Goal: Check status: Verify the current state of an ongoing process or item

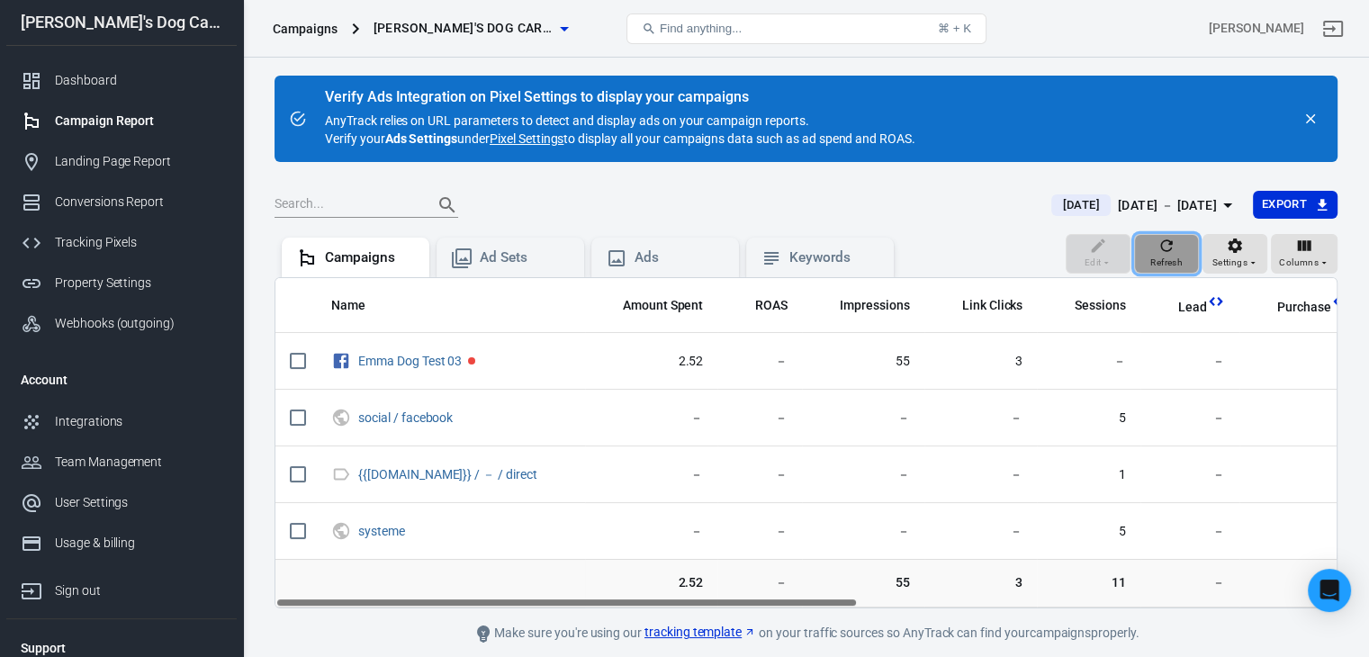
click at [1173, 253] on icon "button" at bounding box center [1167, 246] width 18 height 18
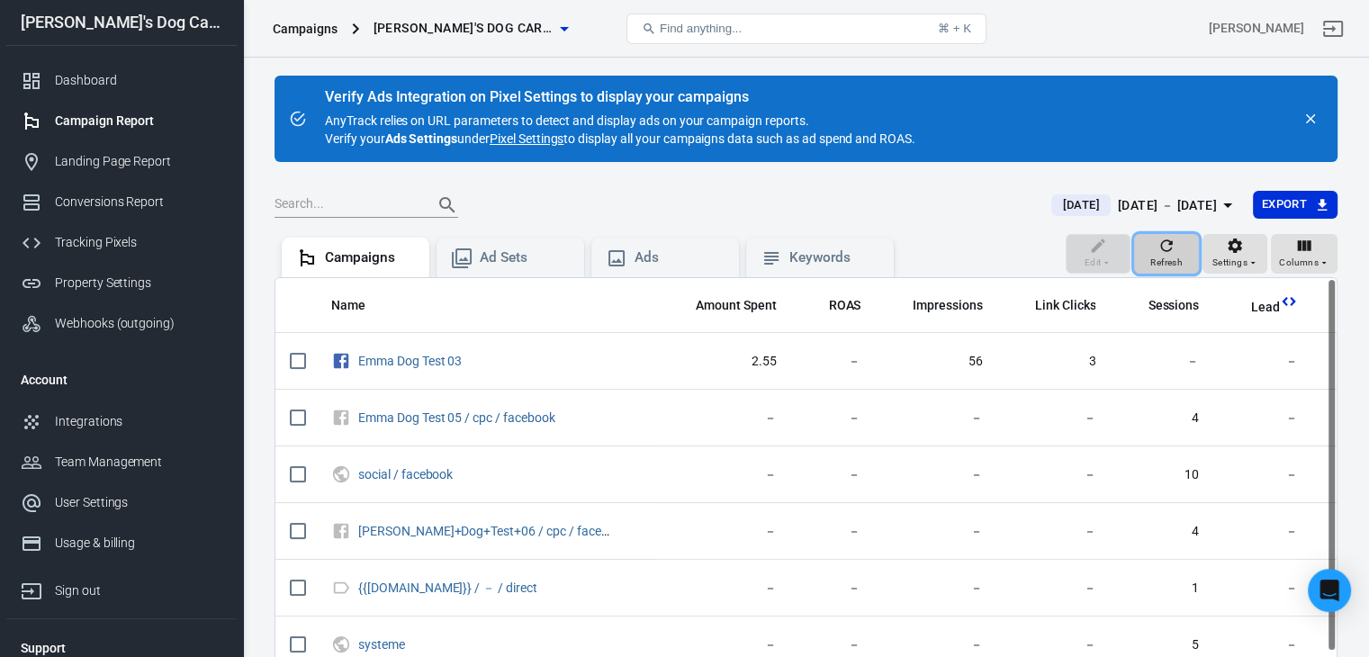
click at [1173, 252] on icon "button" at bounding box center [1167, 246] width 18 height 18
click at [1171, 204] on div "[DATE] － [DATE]" at bounding box center [1167, 205] width 99 height 23
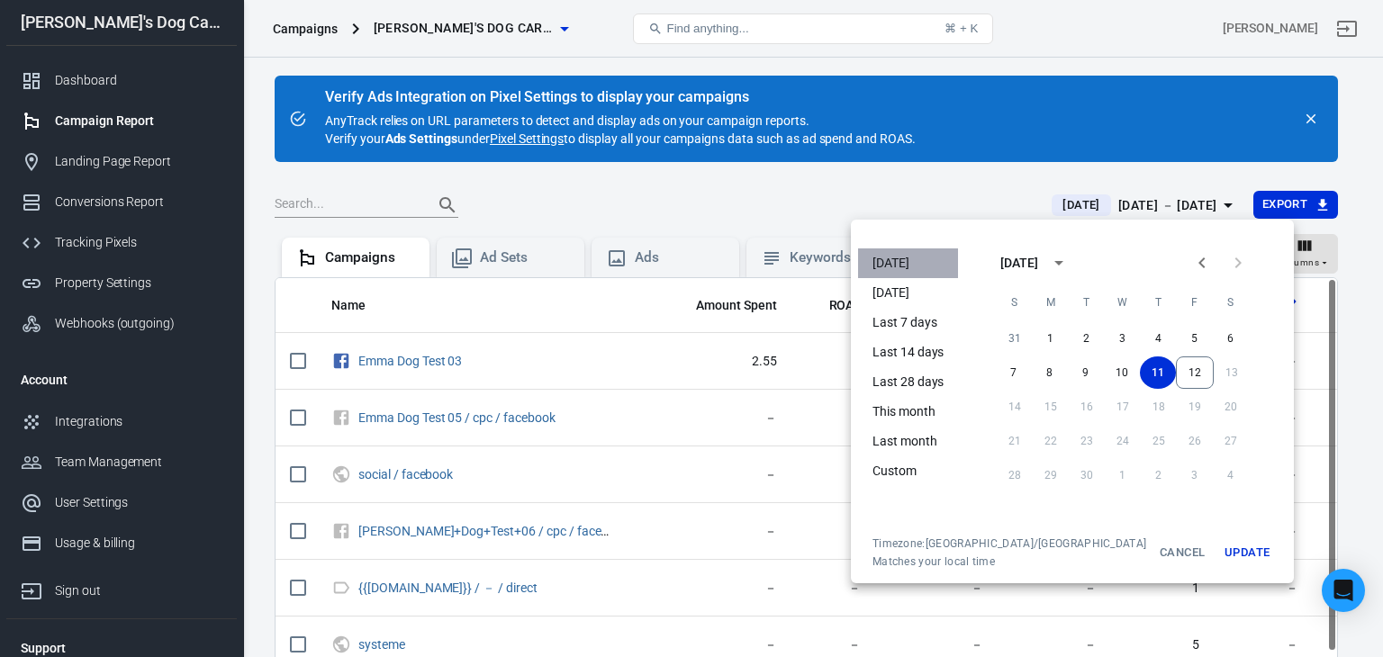
click at [881, 263] on li "[DATE]" at bounding box center [908, 264] width 100 height 30
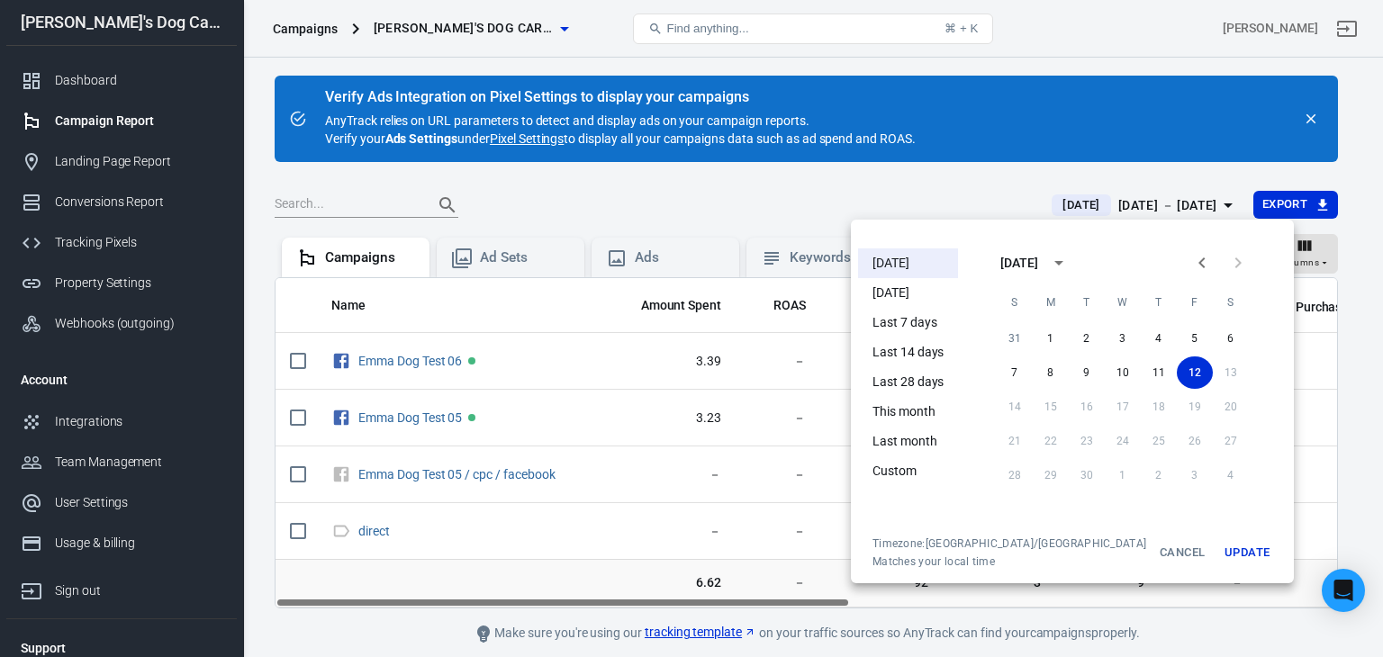
click at [1218, 545] on button "Update" at bounding box center [1247, 553] width 58 height 32
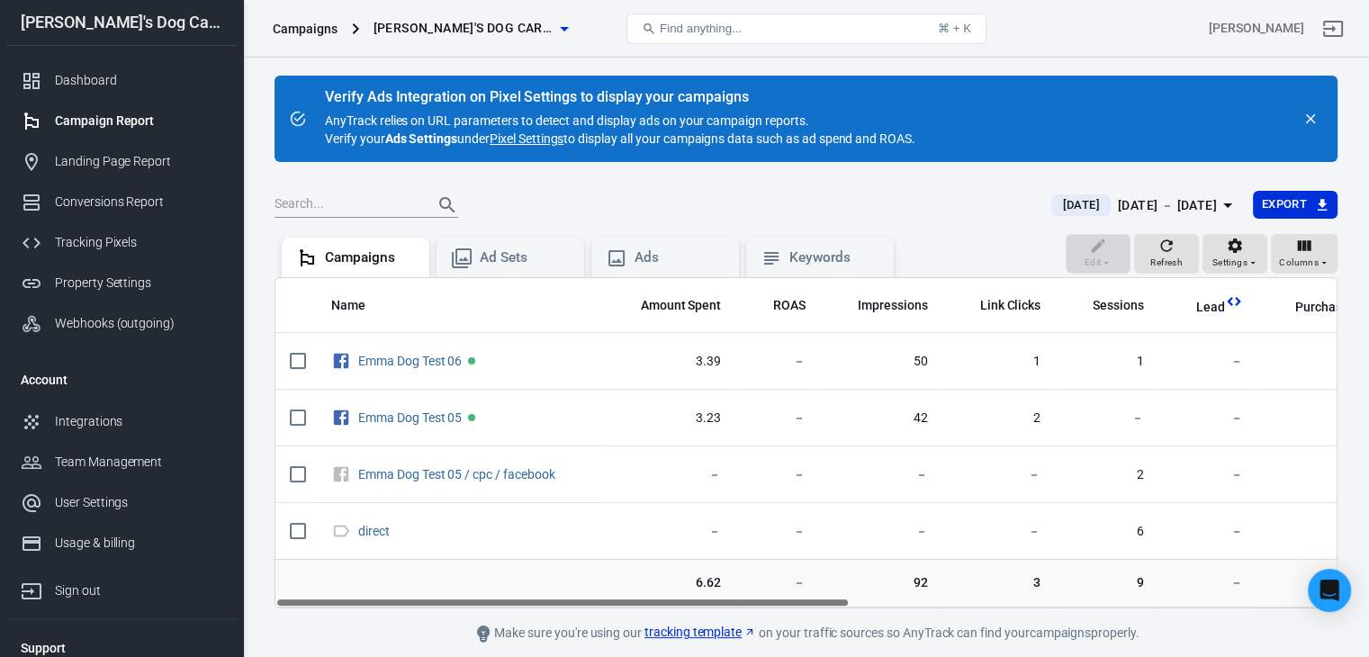
drag, startPoint x: 681, startPoint y: 604, endPoint x: 580, endPoint y: 581, distance: 103.5
click at [580, 581] on div "Name Amount Spent ROAS Impressions Link Clicks Sessions Lead Purchase Revenue A…" at bounding box center [806, 442] width 1063 height 331
click at [1161, 249] on icon "button" at bounding box center [1167, 246] width 18 height 18
drag, startPoint x: 820, startPoint y: 602, endPoint x: 704, endPoint y: 576, distance: 119.0
click at [704, 576] on div "Name Amount Spent ROAS Impressions Link Clicks Sessions Lead Purchase Revenue A…" at bounding box center [806, 442] width 1063 height 331
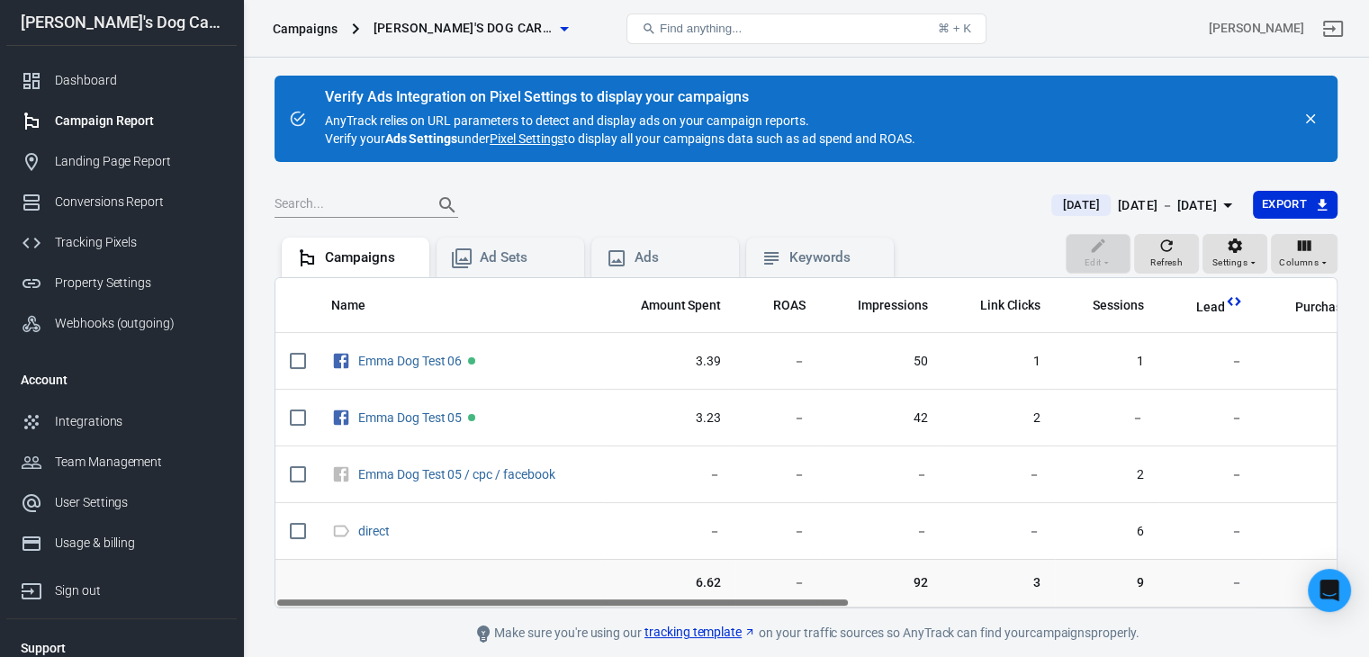
click at [545, 138] on link "Pixel Settings" at bounding box center [527, 139] width 74 height 18
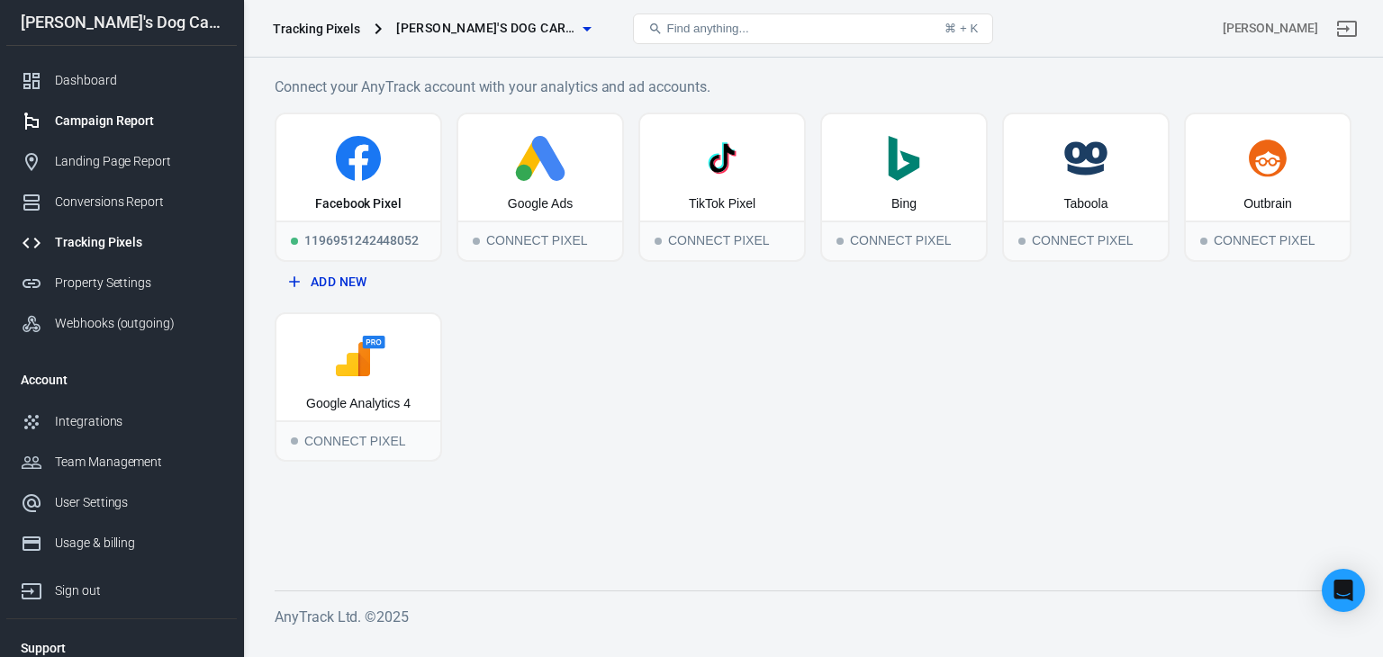
click at [106, 127] on div "Campaign Report" at bounding box center [138, 121] width 167 height 19
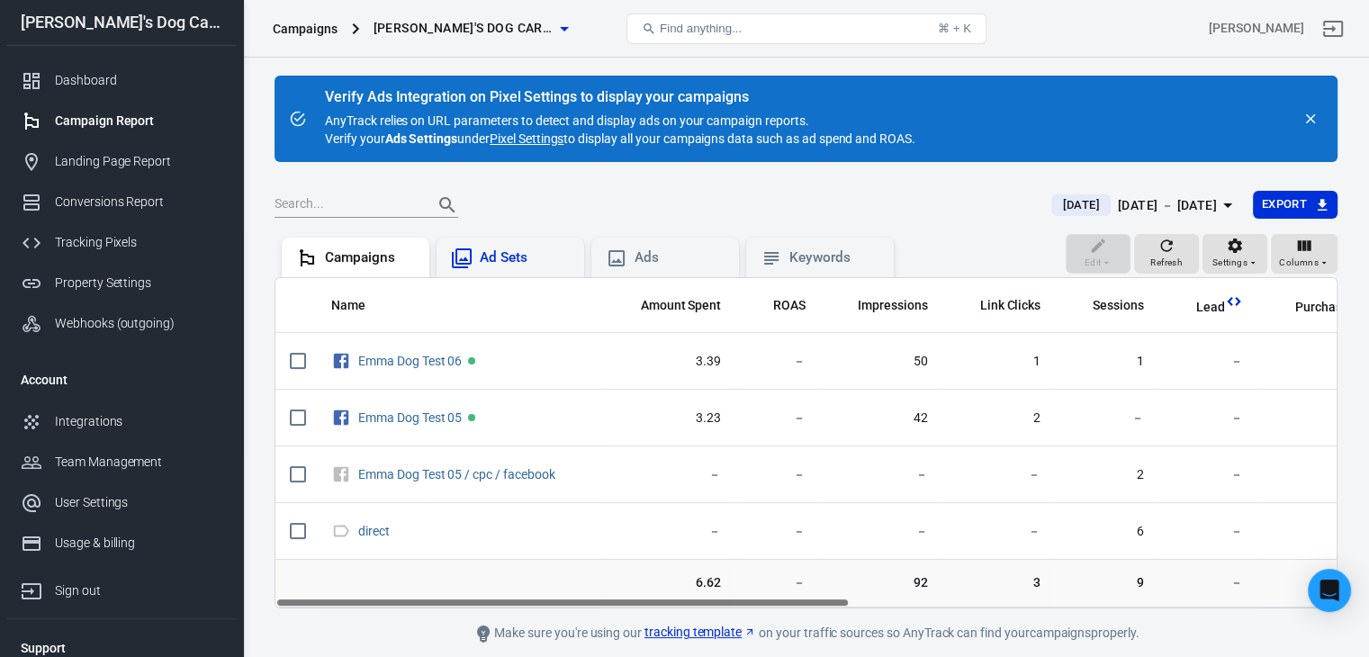
click at [500, 252] on div "Ad Sets" at bounding box center [525, 258] width 90 height 19
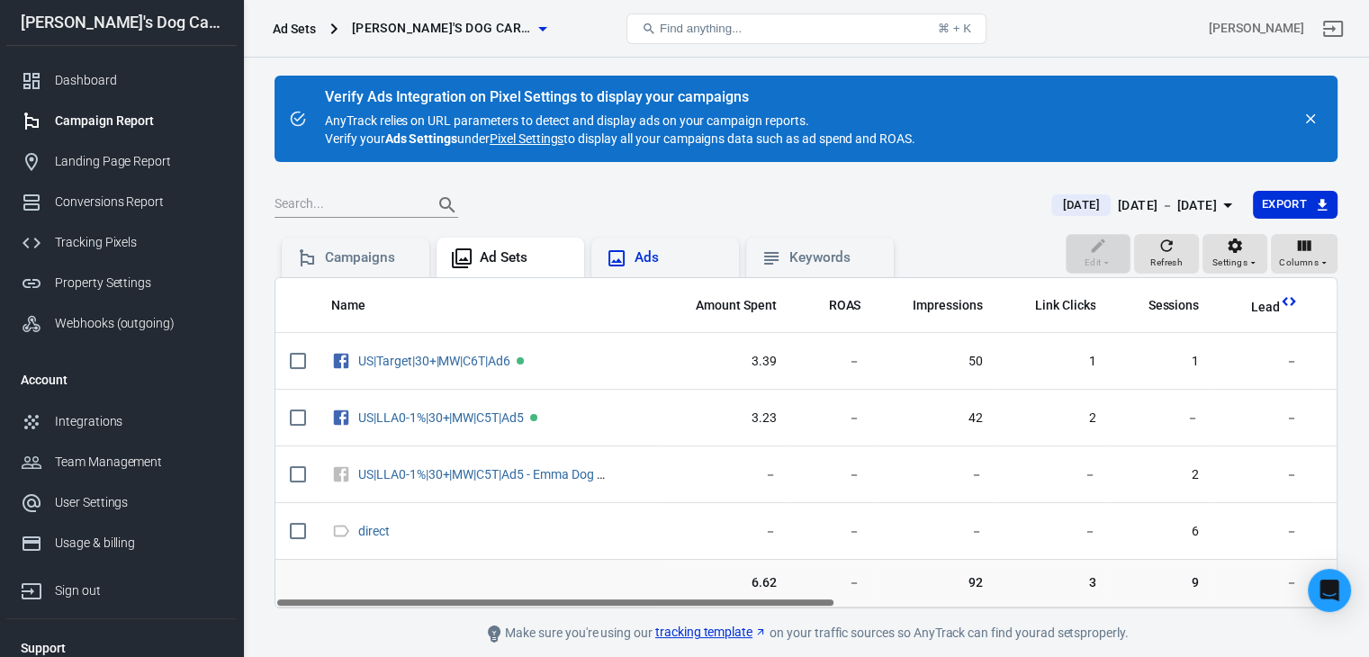
click at [632, 248] on div "Ads" at bounding box center [665, 259] width 119 height 22
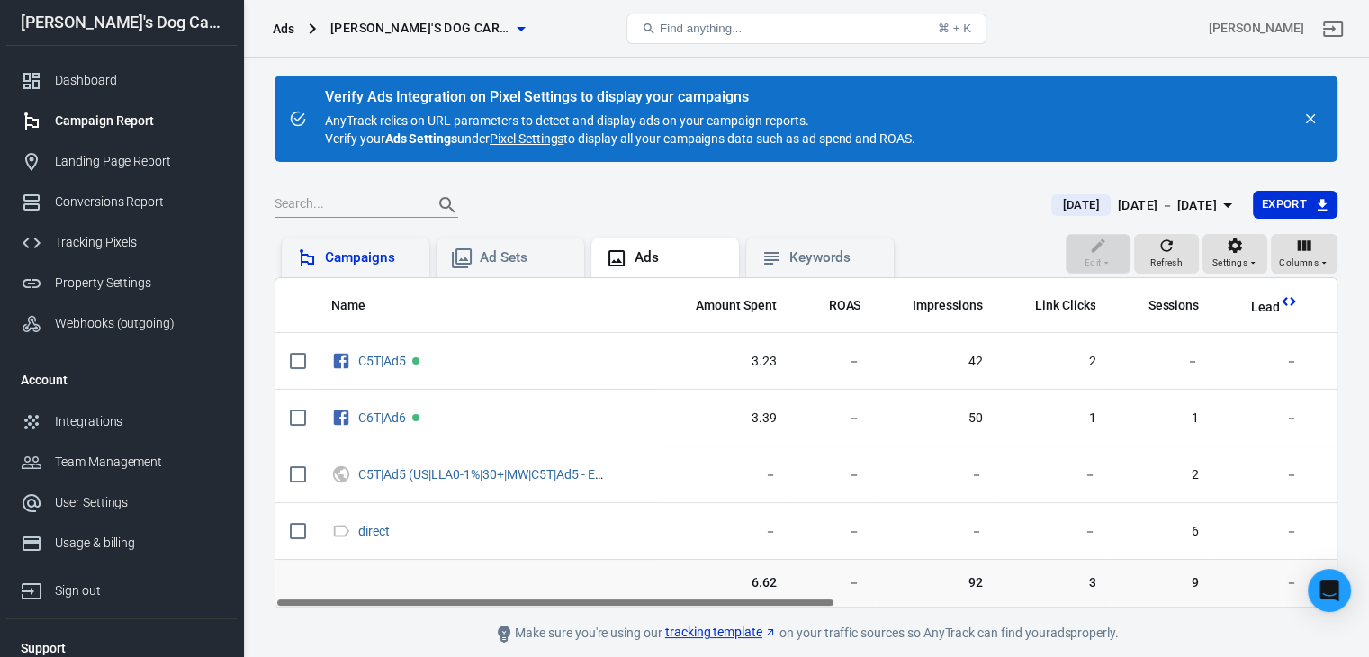
click at [367, 262] on div "Campaigns" at bounding box center [370, 258] width 90 height 19
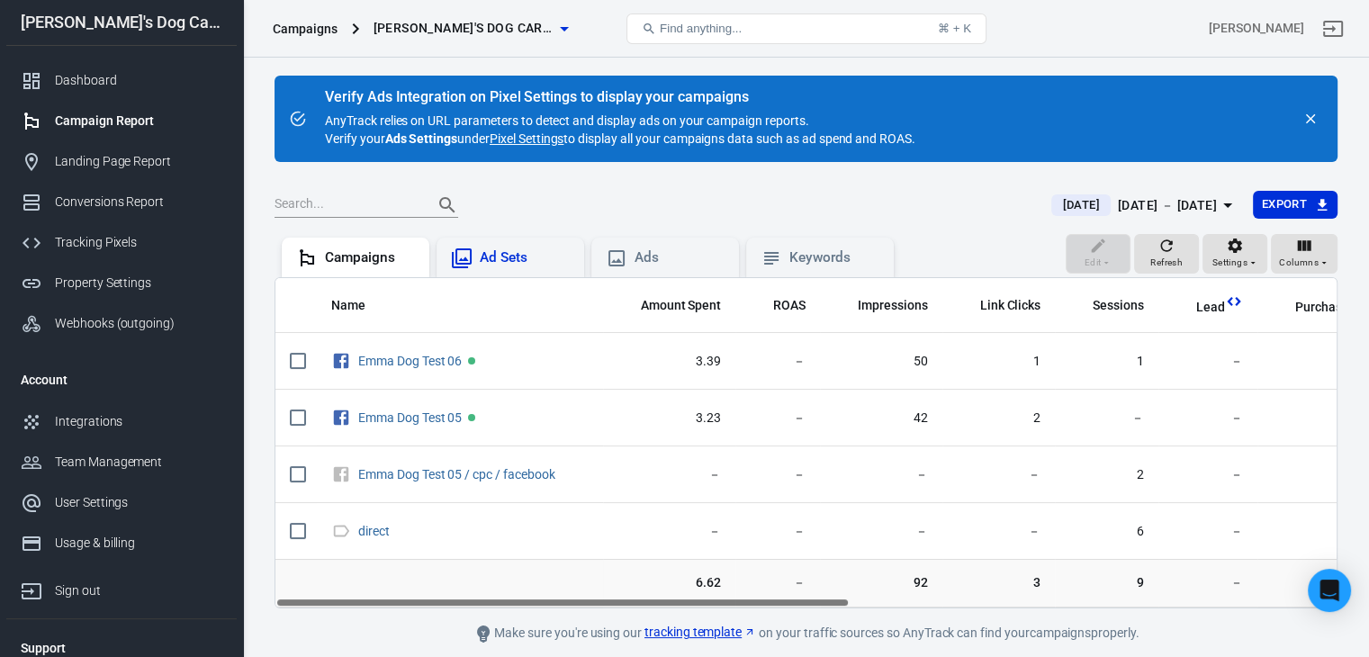
click at [477, 260] on div "Ad Sets" at bounding box center [510, 259] width 119 height 22
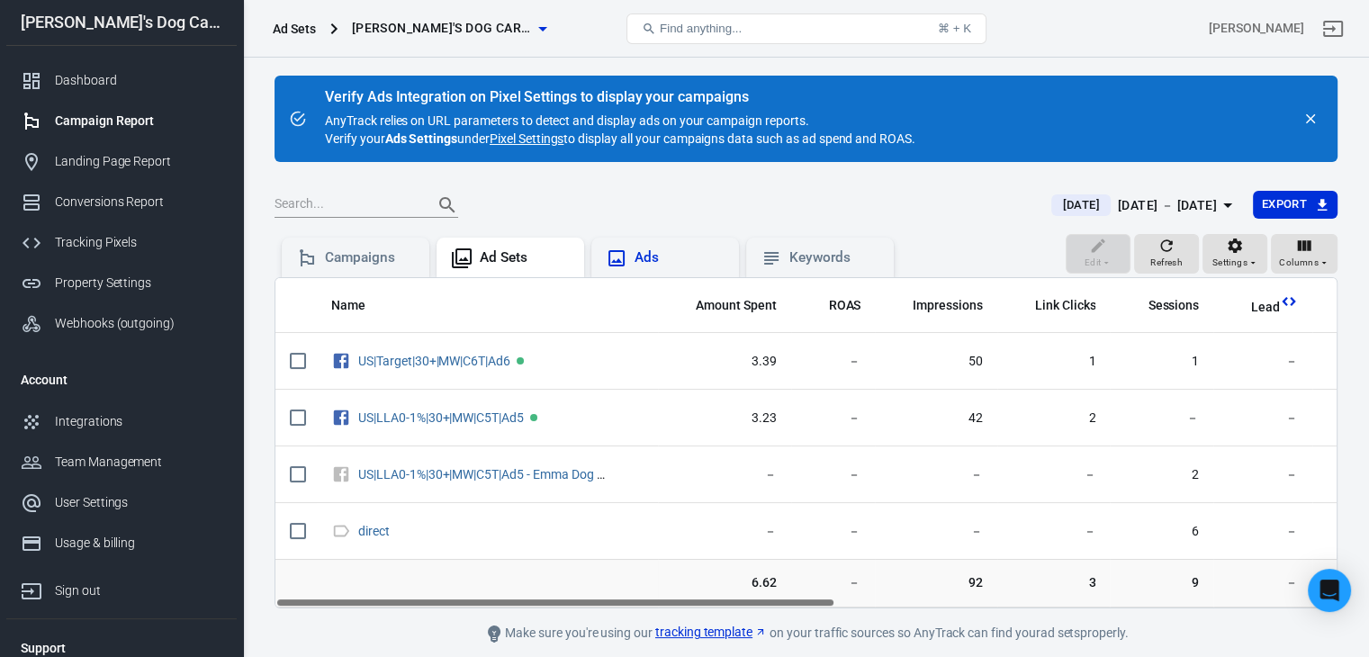
click at [627, 255] on icon at bounding box center [617, 259] width 22 height 22
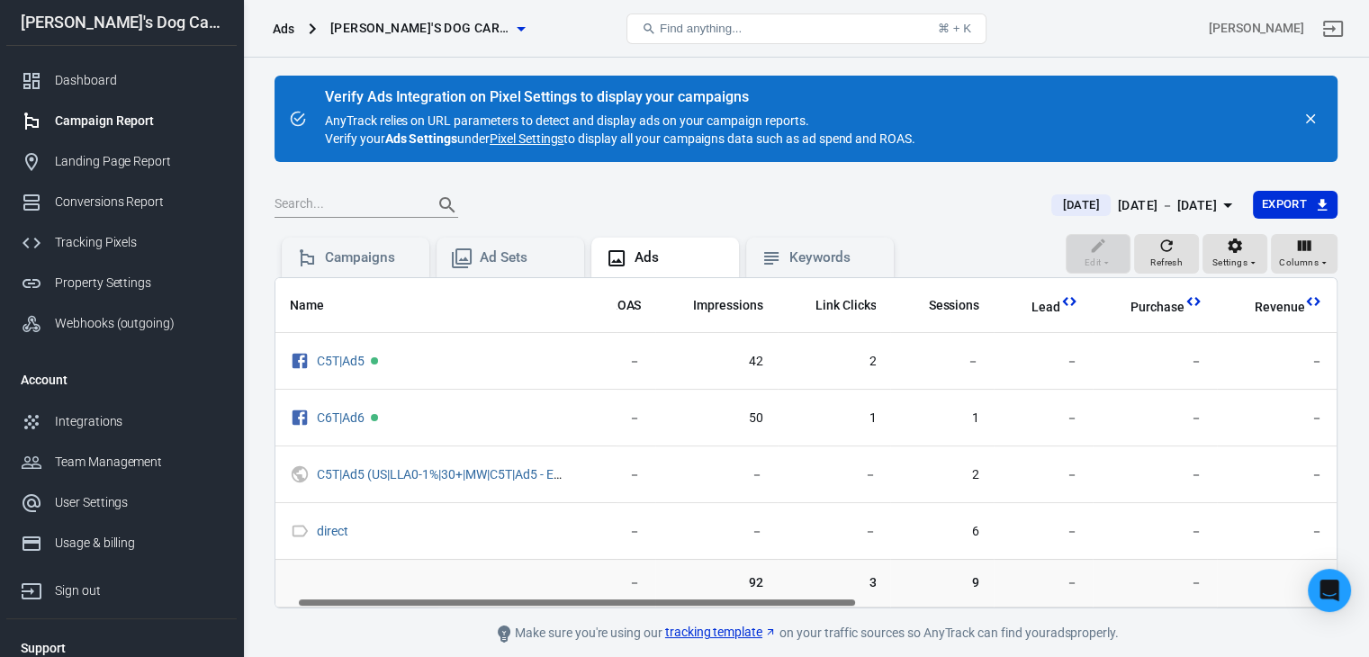
scroll to position [0, 455]
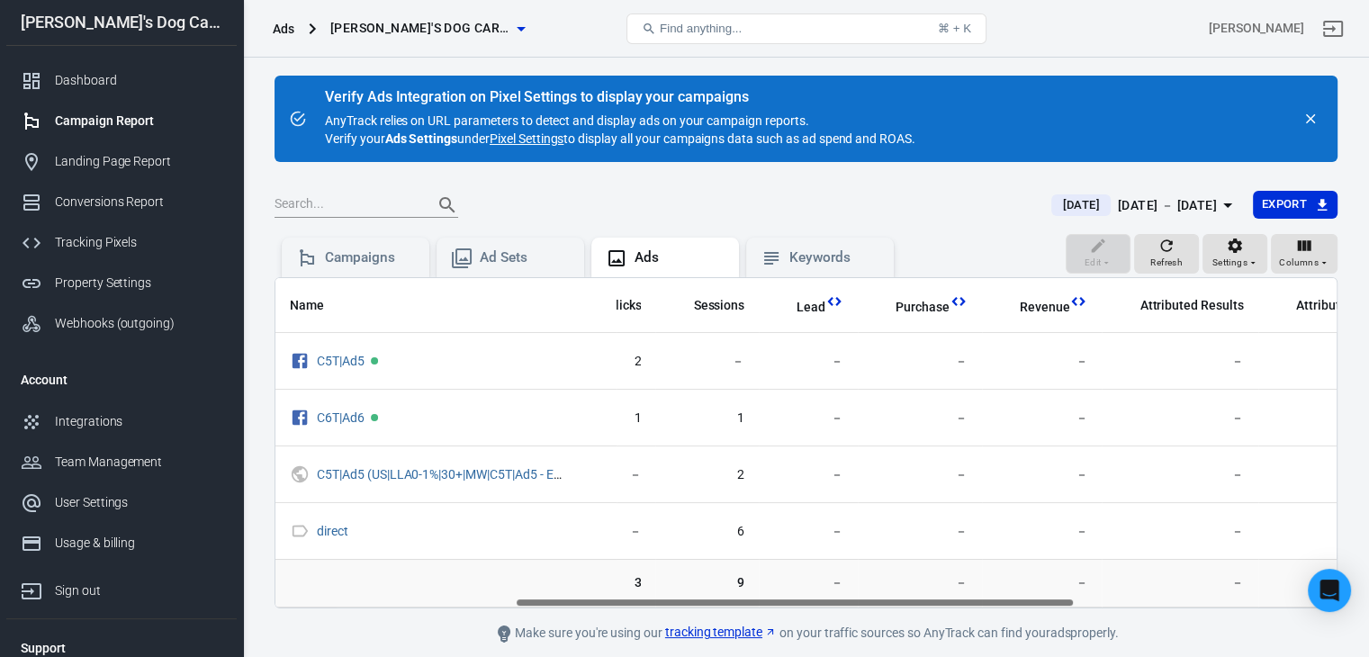
drag, startPoint x: 746, startPoint y: 602, endPoint x: 986, endPoint y: 601, distance: 240.4
click at [986, 601] on div "Name Amount Spent ROAS Impressions Link Clicks Sessions Lead Purchase Revenue A…" at bounding box center [807, 443] width 1062 height 330
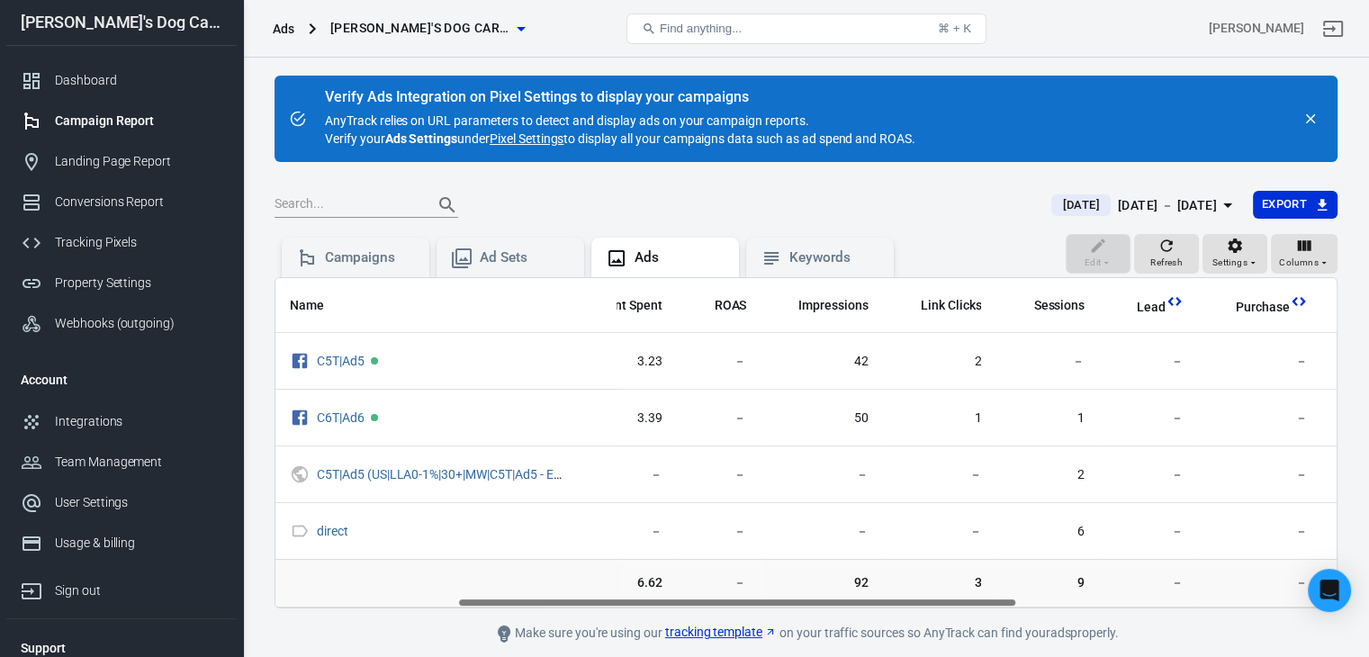
scroll to position [0, 0]
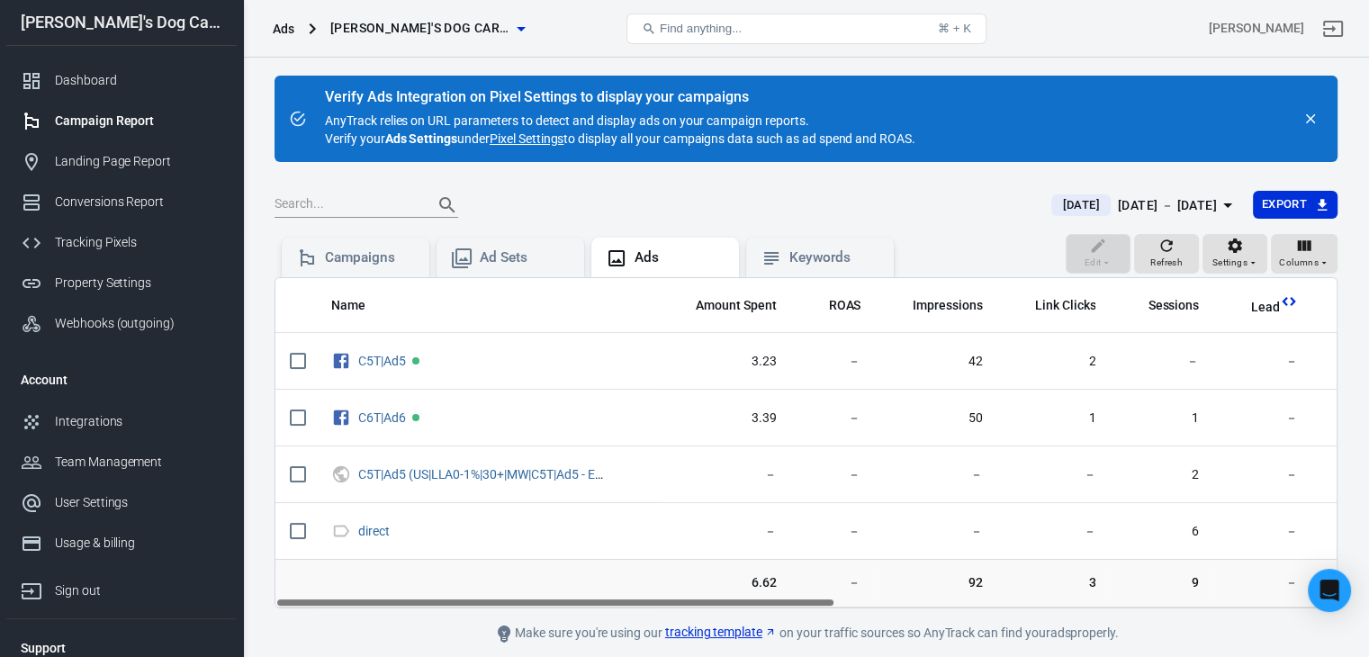
drag, startPoint x: 760, startPoint y: 598, endPoint x: 436, endPoint y: 601, distance: 324.2
click at [436, 601] on div "Name Amount Spent ROAS Impressions Link Clicks Sessions Lead Purchase Revenue A…" at bounding box center [807, 443] width 1062 height 330
click at [101, 234] on div "Tracking Pixels" at bounding box center [138, 242] width 167 height 19
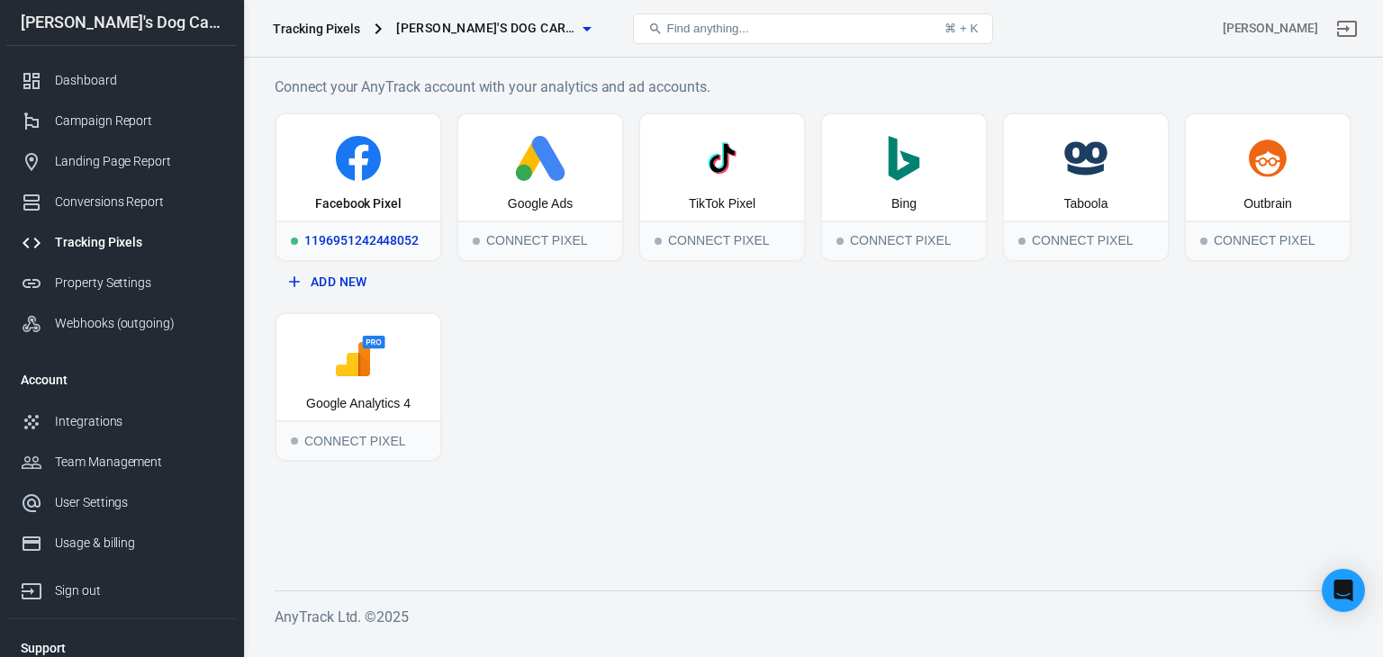
click at [360, 154] on icon at bounding box center [358, 163] width 19 height 36
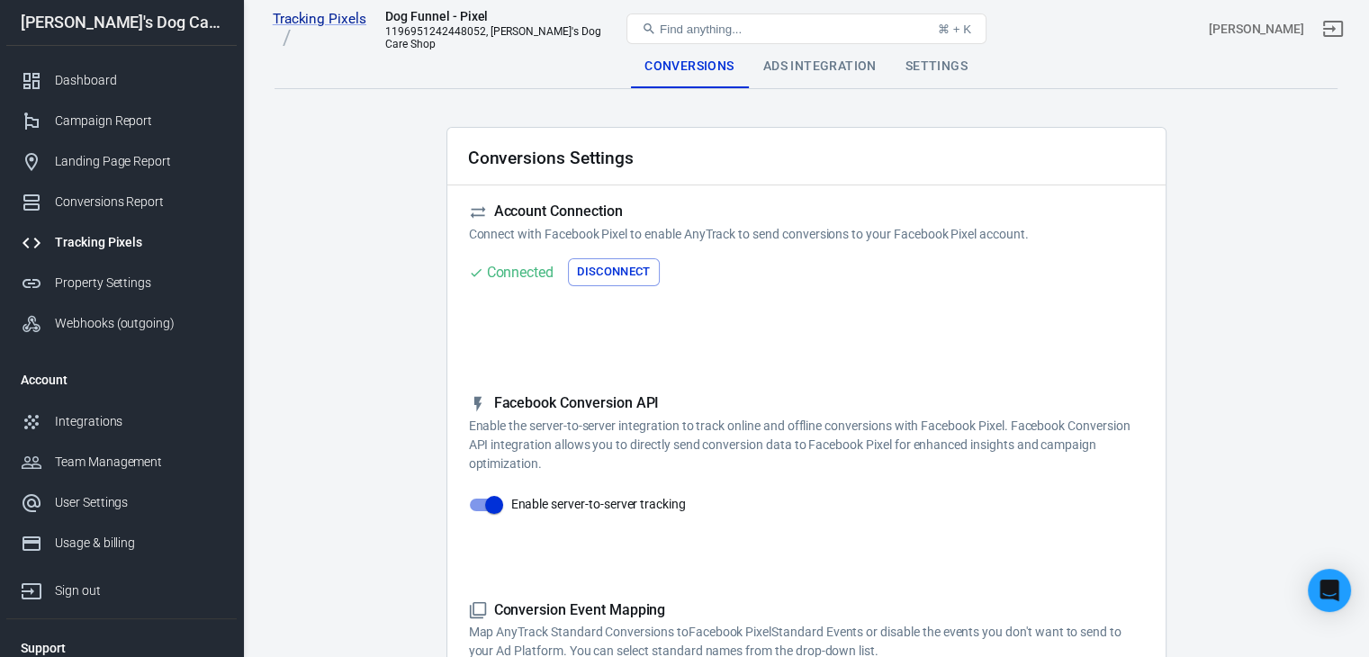
click at [941, 62] on div "Settings" at bounding box center [936, 66] width 91 height 43
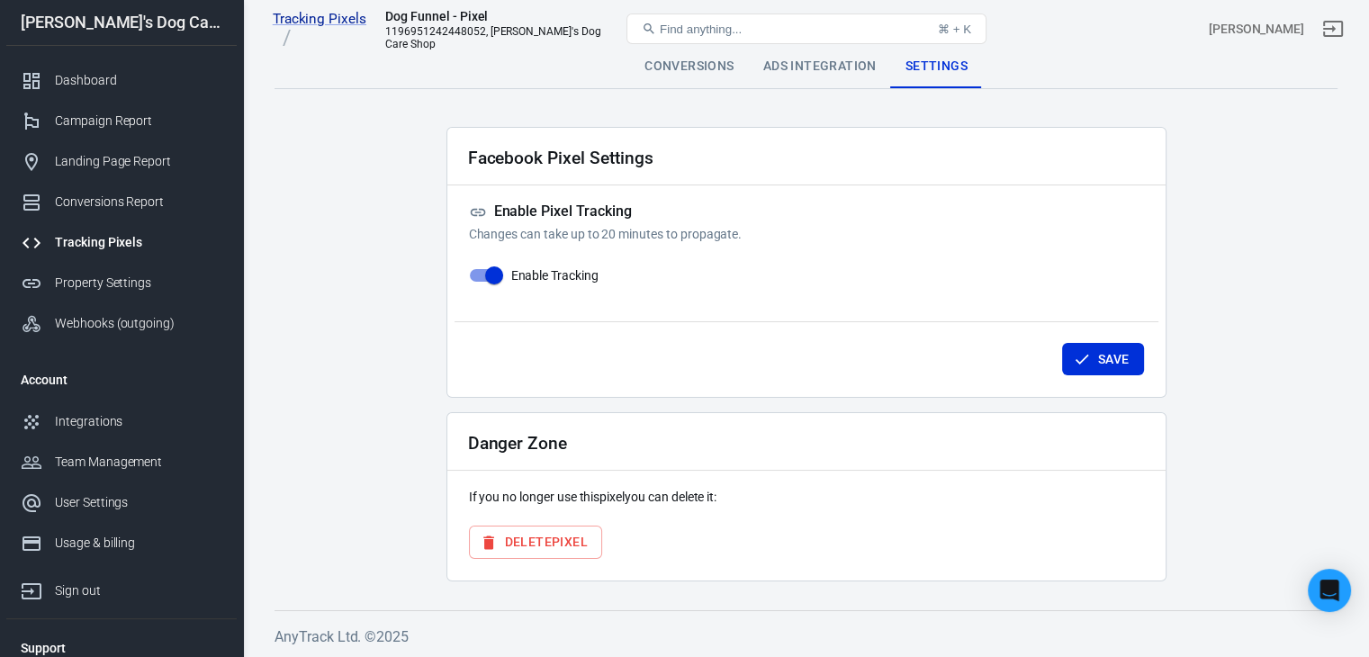
click at [819, 64] on div "Ads Integration" at bounding box center [820, 66] width 142 height 43
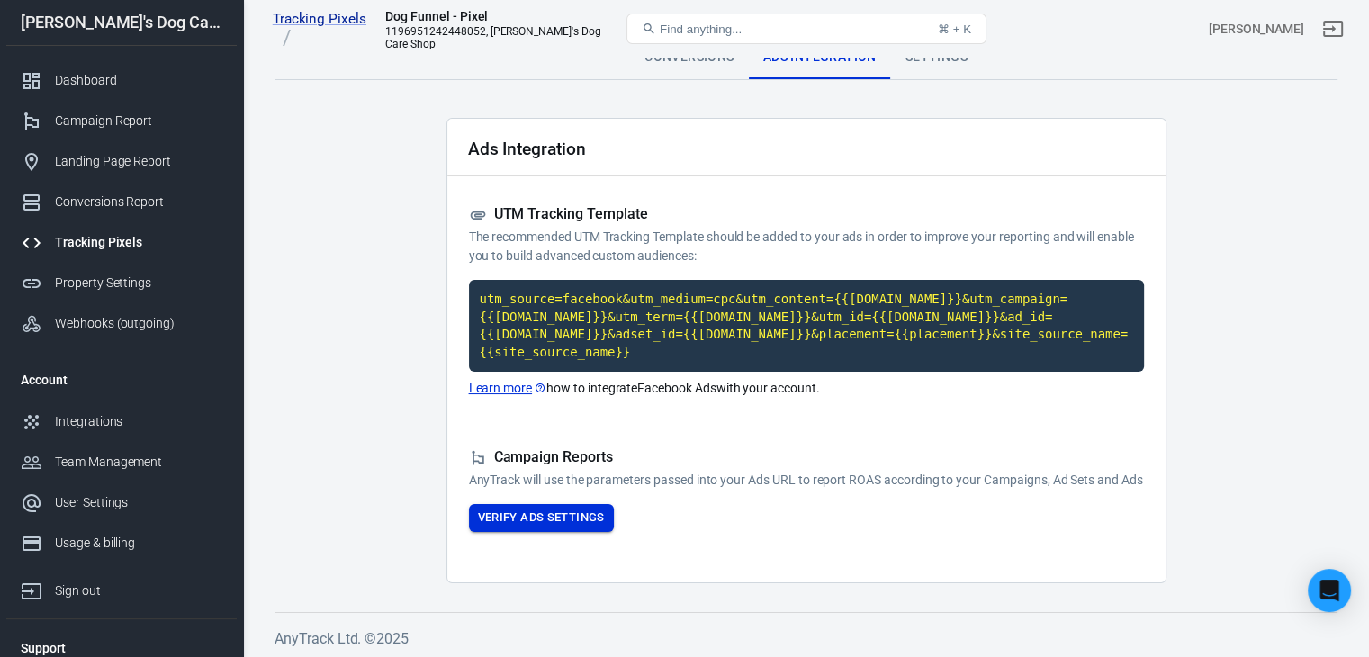
scroll to position [14, 0]
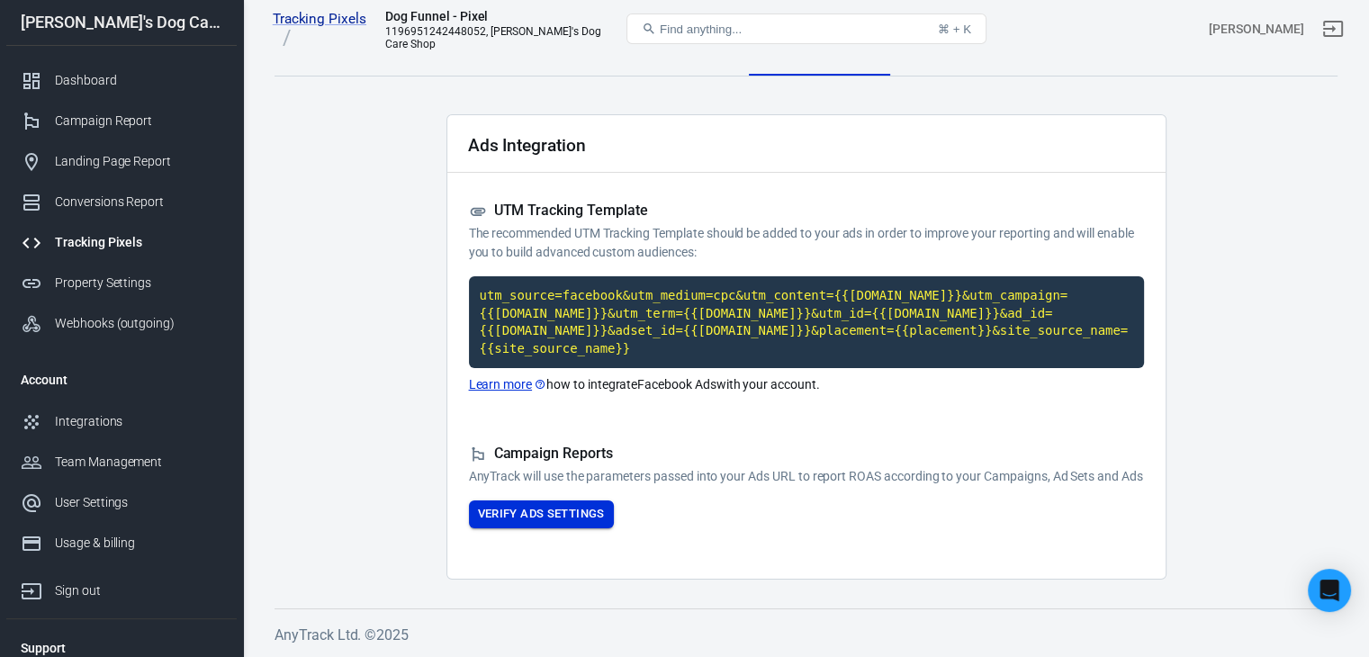
click at [535, 519] on button "Verify Ads Settings" at bounding box center [541, 515] width 145 height 28
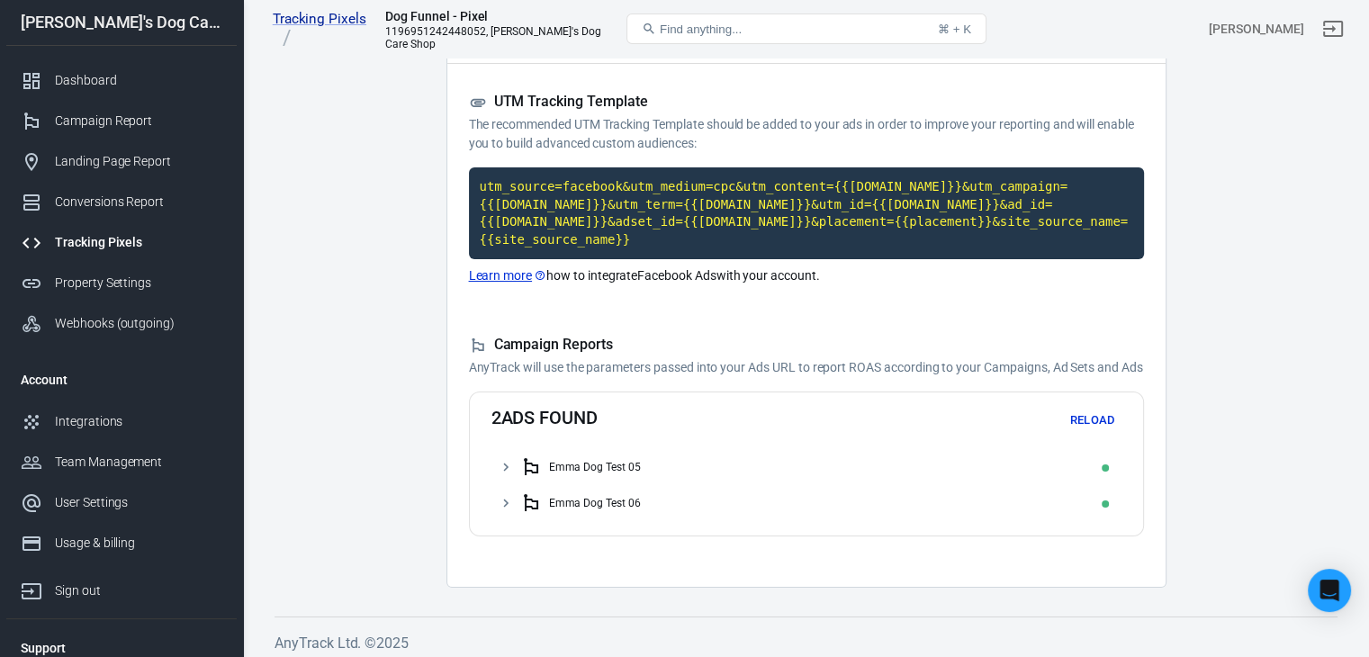
scroll to position [130, 0]
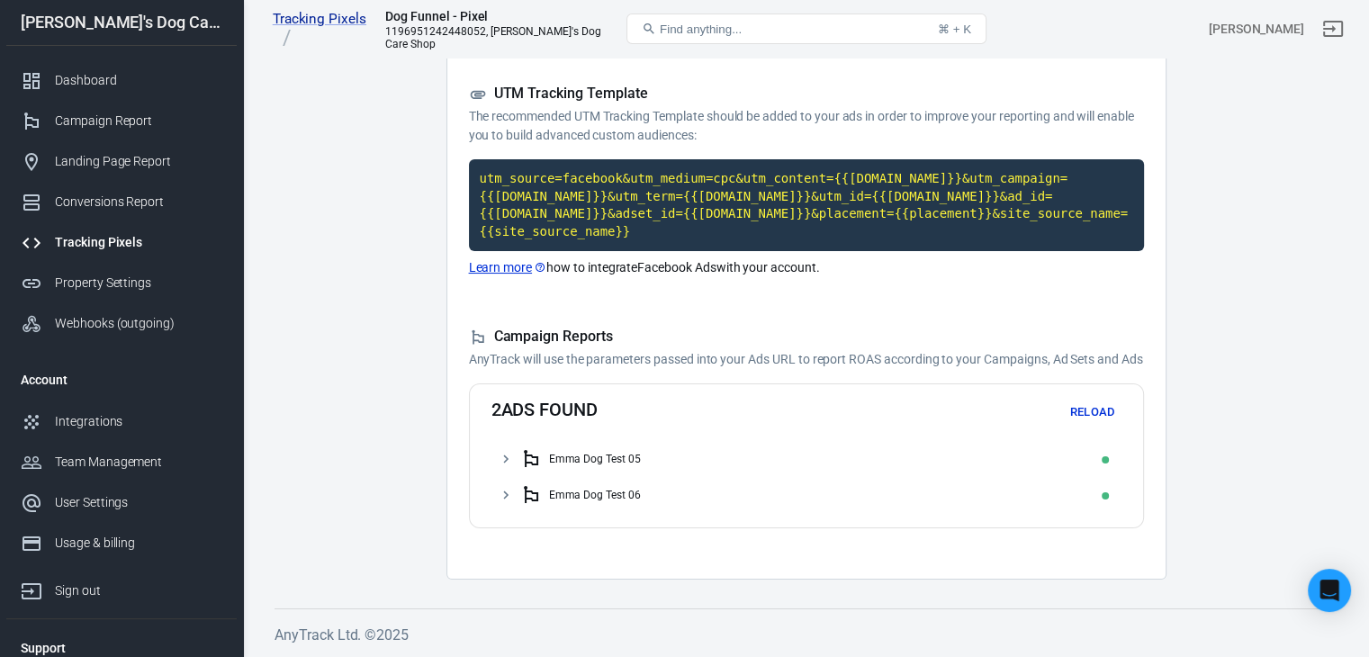
click at [504, 456] on icon at bounding box center [505, 459] width 5 height 8
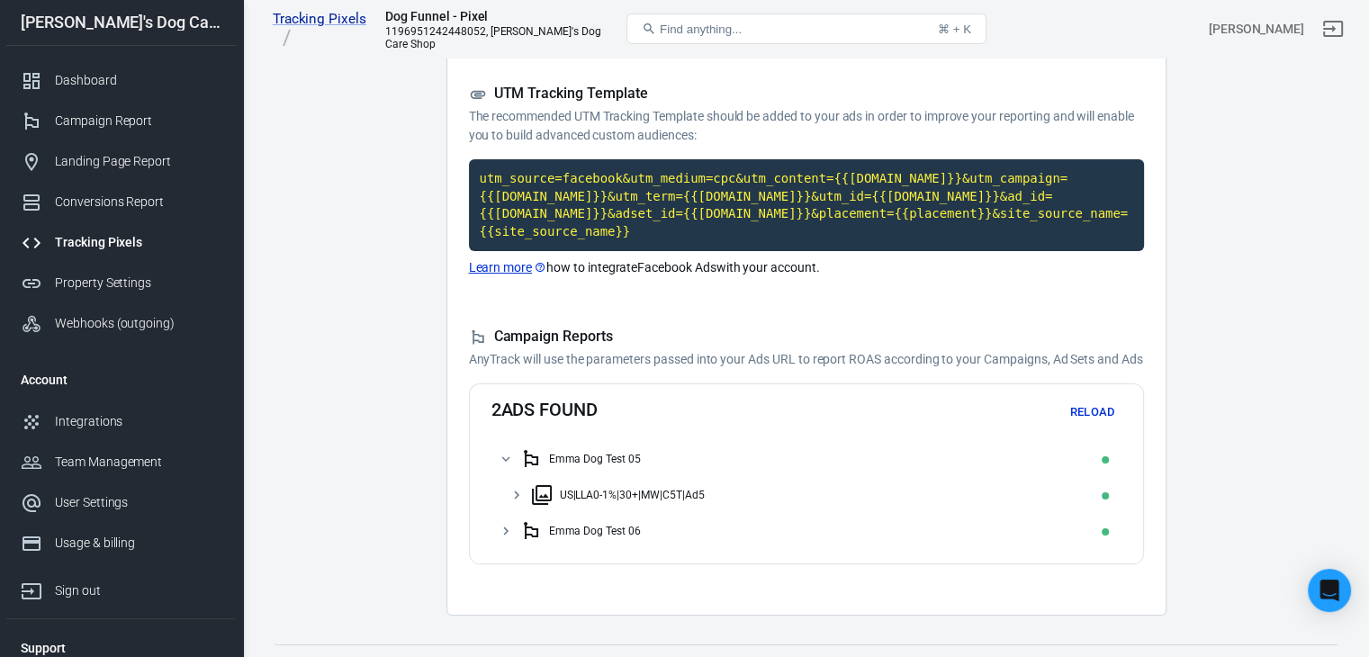
click at [515, 497] on icon at bounding box center [516, 495] width 5 height 8
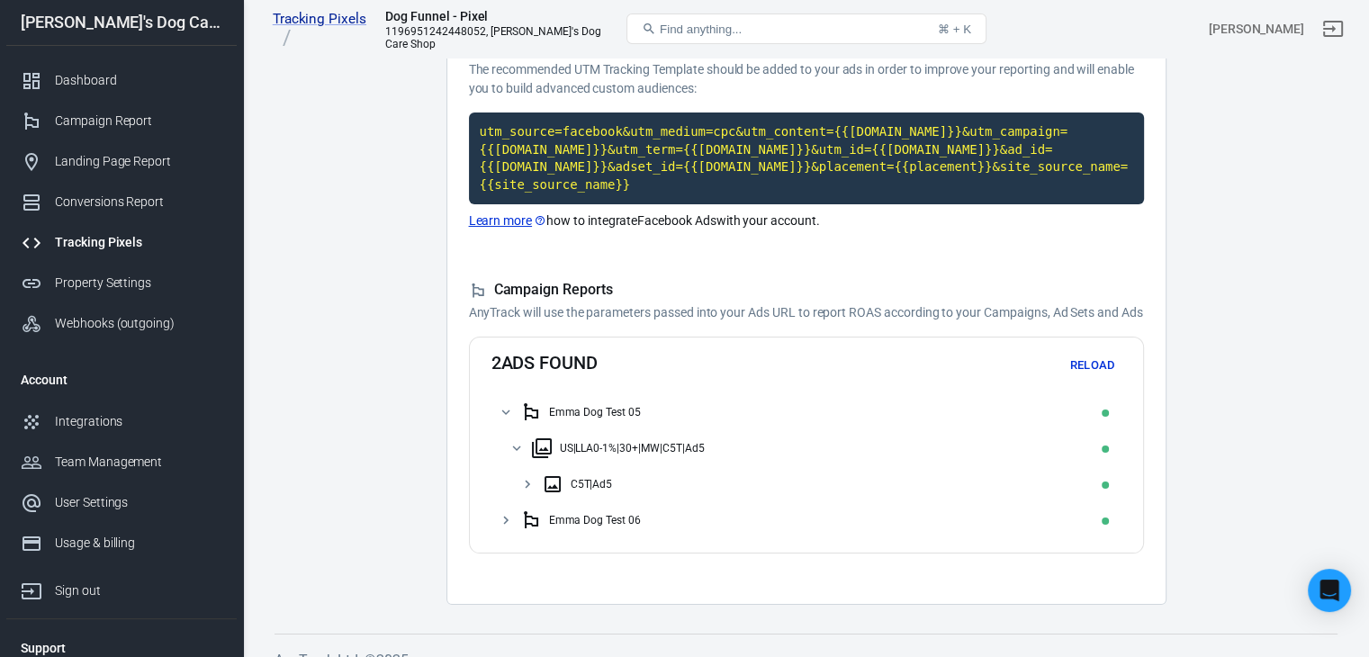
scroll to position [202, 0]
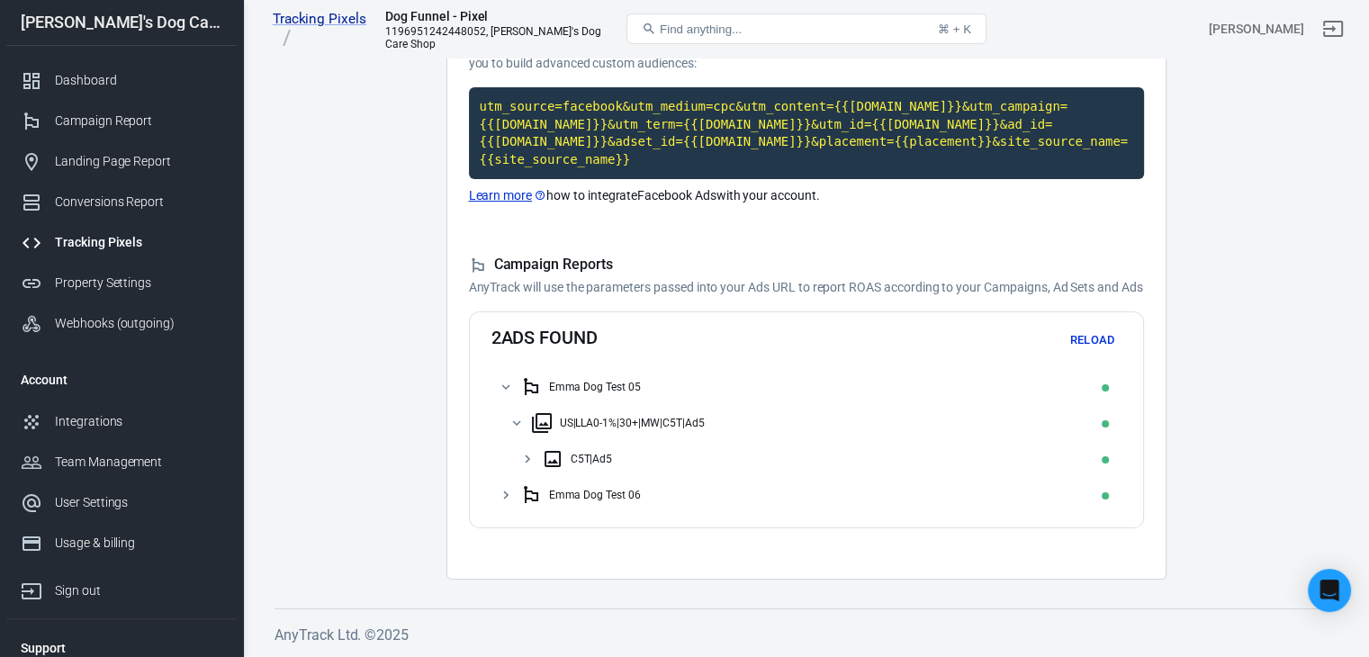
click at [501, 497] on icon at bounding box center [506, 495] width 16 height 16
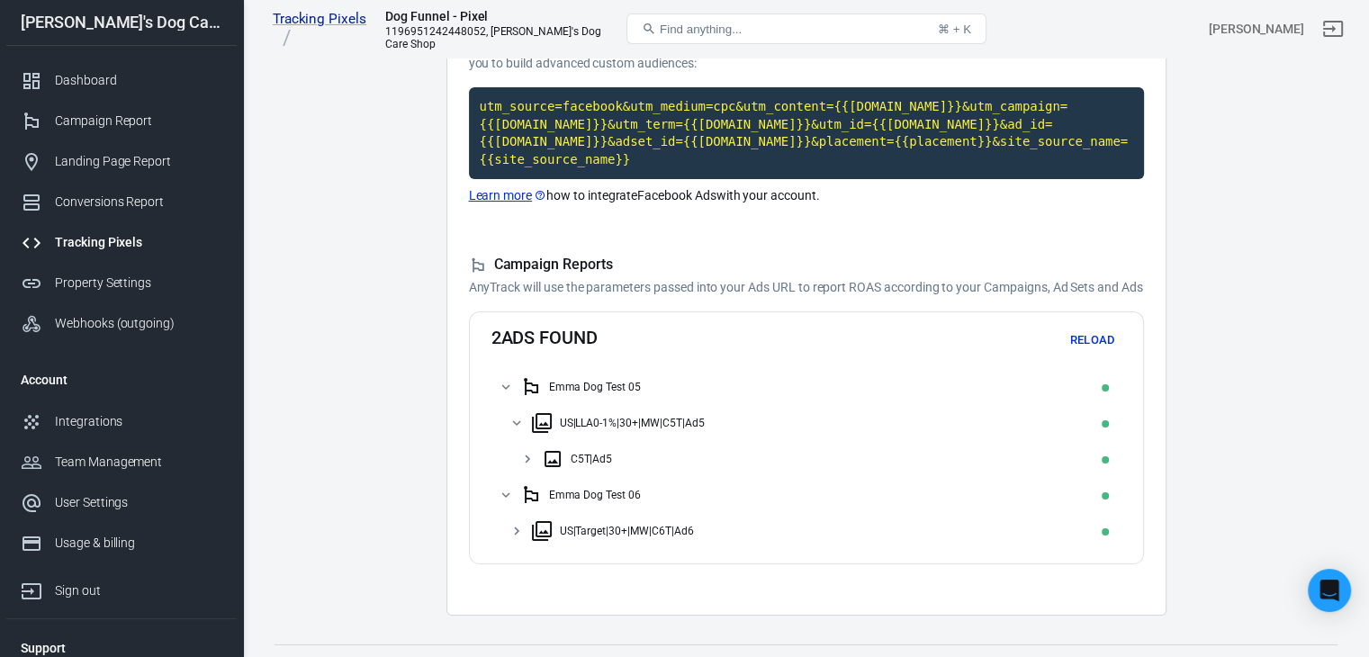
click at [517, 529] on icon at bounding box center [517, 531] width 16 height 16
